Goal: Task Accomplishment & Management: Use online tool/utility

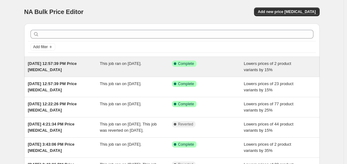
click at [77, 64] on span "[DATE] 12:57:39 PM Price [MEDICAL_DATA]" at bounding box center [52, 66] width 49 height 11
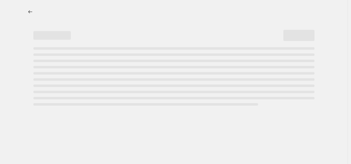
select select "percentage"
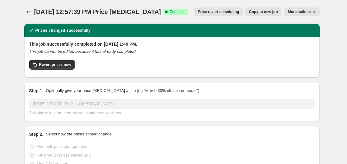
click at [264, 13] on span "Copy to new job" at bounding box center [263, 11] width 29 height 5
select select "percentage"
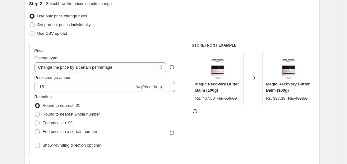
scroll to position [88, 0]
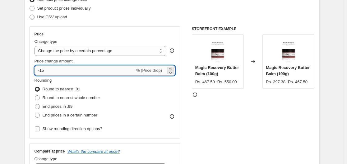
click at [57, 69] on input "-15" at bounding box center [85, 71] width 101 height 10
type input "-1"
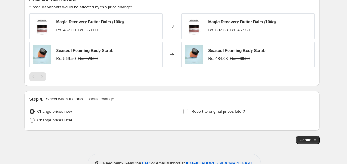
scroll to position [391, 0]
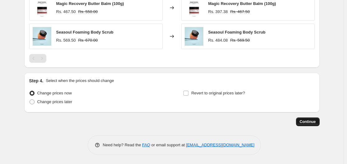
type input "-20"
click at [313, 120] on span "Continue" at bounding box center [308, 122] width 16 height 5
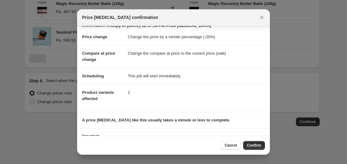
scroll to position [40, 0]
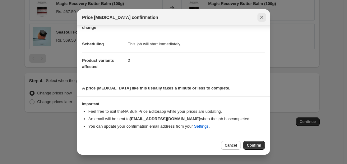
click at [263, 19] on icon "Close" at bounding box center [262, 17] width 6 height 6
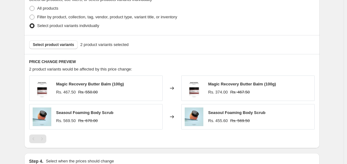
scroll to position [323, 0]
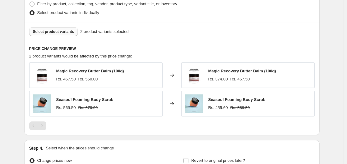
click at [67, 30] on span "Select product variants" at bounding box center [53, 31] width 41 height 5
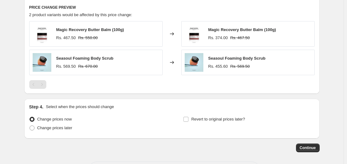
scroll to position [390, 0]
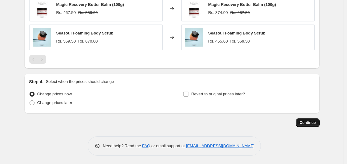
click at [308, 121] on span "Continue" at bounding box center [308, 122] width 16 height 5
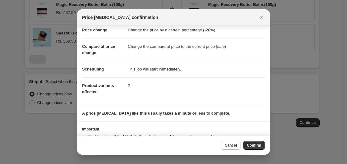
scroll to position [40, 0]
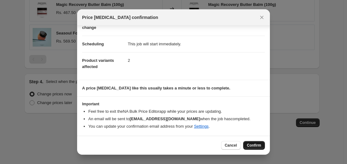
click at [254, 148] on span "Confirm" at bounding box center [254, 145] width 14 height 5
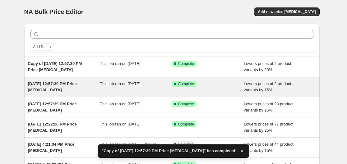
click at [70, 86] on span "[DATE] 12:57:39 PM Price [MEDICAL_DATA]" at bounding box center [52, 87] width 49 height 11
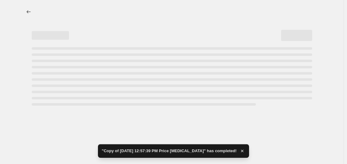
select select "percentage"
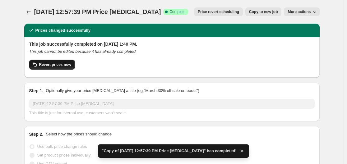
click at [54, 65] on span "Revert prices now" at bounding box center [55, 64] width 32 height 5
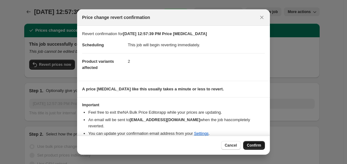
click at [256, 144] on span "Confirm" at bounding box center [254, 145] width 14 height 5
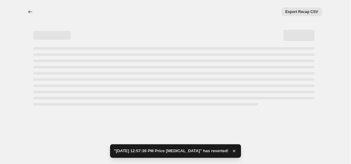
select select "percentage"
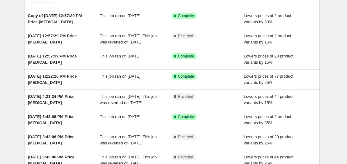
scroll to position [50, 0]
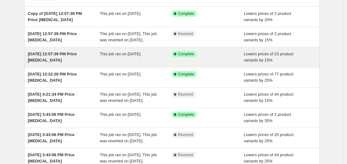
click at [77, 60] on span "[DATE] 12:57:39 PM Price [MEDICAL_DATA]" at bounding box center [52, 57] width 49 height 11
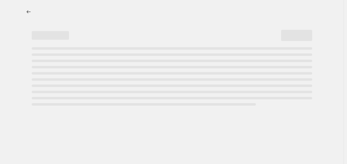
select select "percentage"
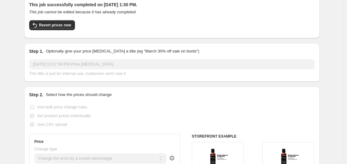
scroll to position [42, 0]
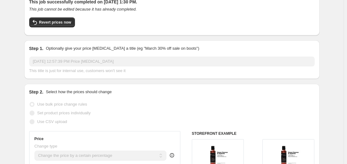
click at [57, 28] on div "Revert prices now" at bounding box center [172, 23] width 286 height 13
click at [57, 25] on button "Revert prices now" at bounding box center [52, 22] width 46 height 10
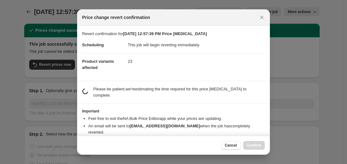
scroll to position [0, 0]
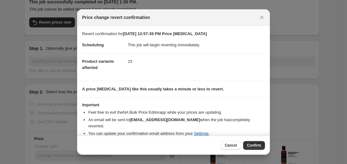
click at [254, 140] on div "Cancel Confirm" at bounding box center [173, 145] width 193 height 19
click at [254, 144] on span "Confirm" at bounding box center [254, 145] width 14 height 5
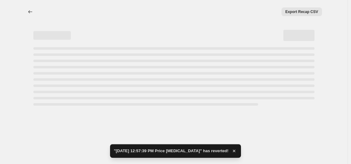
select select "percentage"
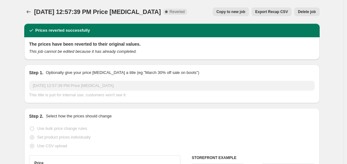
click at [245, 10] on span "Copy to new job" at bounding box center [231, 11] width 29 height 5
select select "percentage"
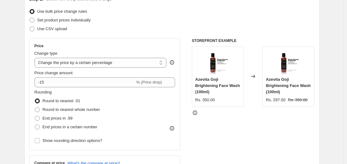
scroll to position [80, 0]
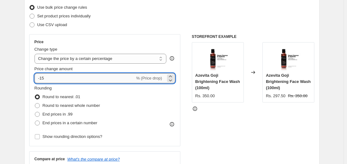
click at [54, 81] on input "-15" at bounding box center [85, 78] width 101 height 10
type input "-1"
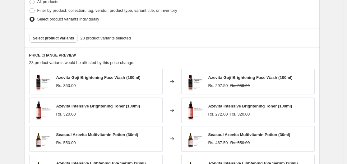
scroll to position [477, 0]
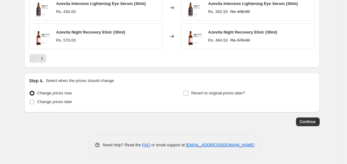
type input "-20"
click at [313, 124] on span "Continue" at bounding box center [308, 122] width 16 height 5
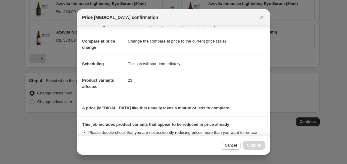
scroll to position [98, 0]
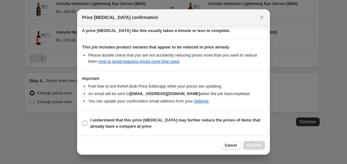
click at [98, 123] on span "I understand that this price change job may further reduce the prices of items …" at bounding box center [177, 123] width 175 height 12
click at [87, 123] on input "I understand that this price change job may further reduce the prices of items …" at bounding box center [85, 123] width 5 height 5
checkbox input "true"
click at [257, 144] on span "Confirm" at bounding box center [254, 145] width 14 height 5
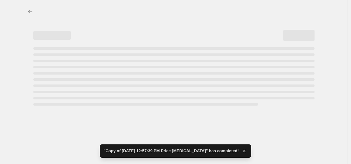
select select "percentage"
